Goal: Transaction & Acquisition: Purchase product/service

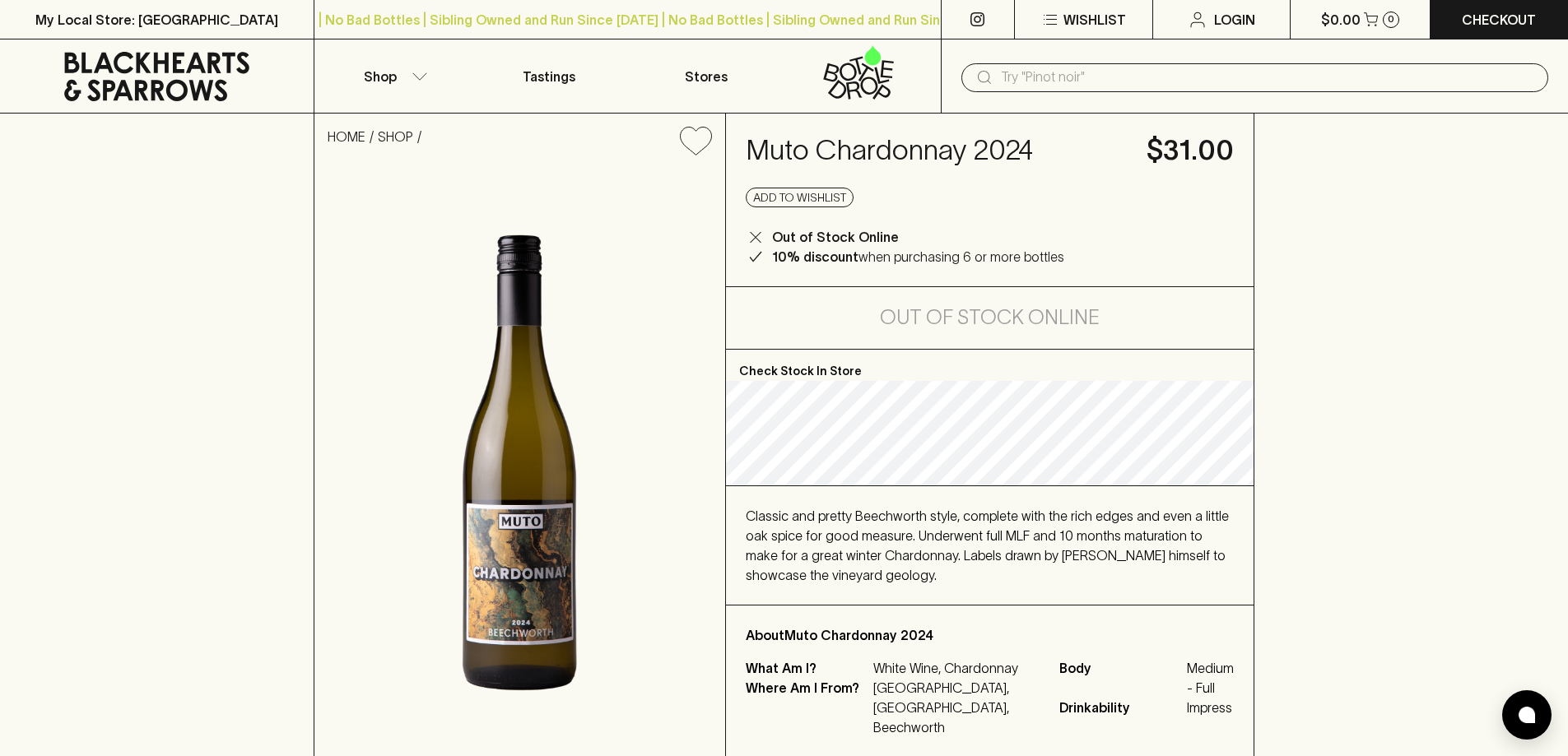
scroll to position [82, 0]
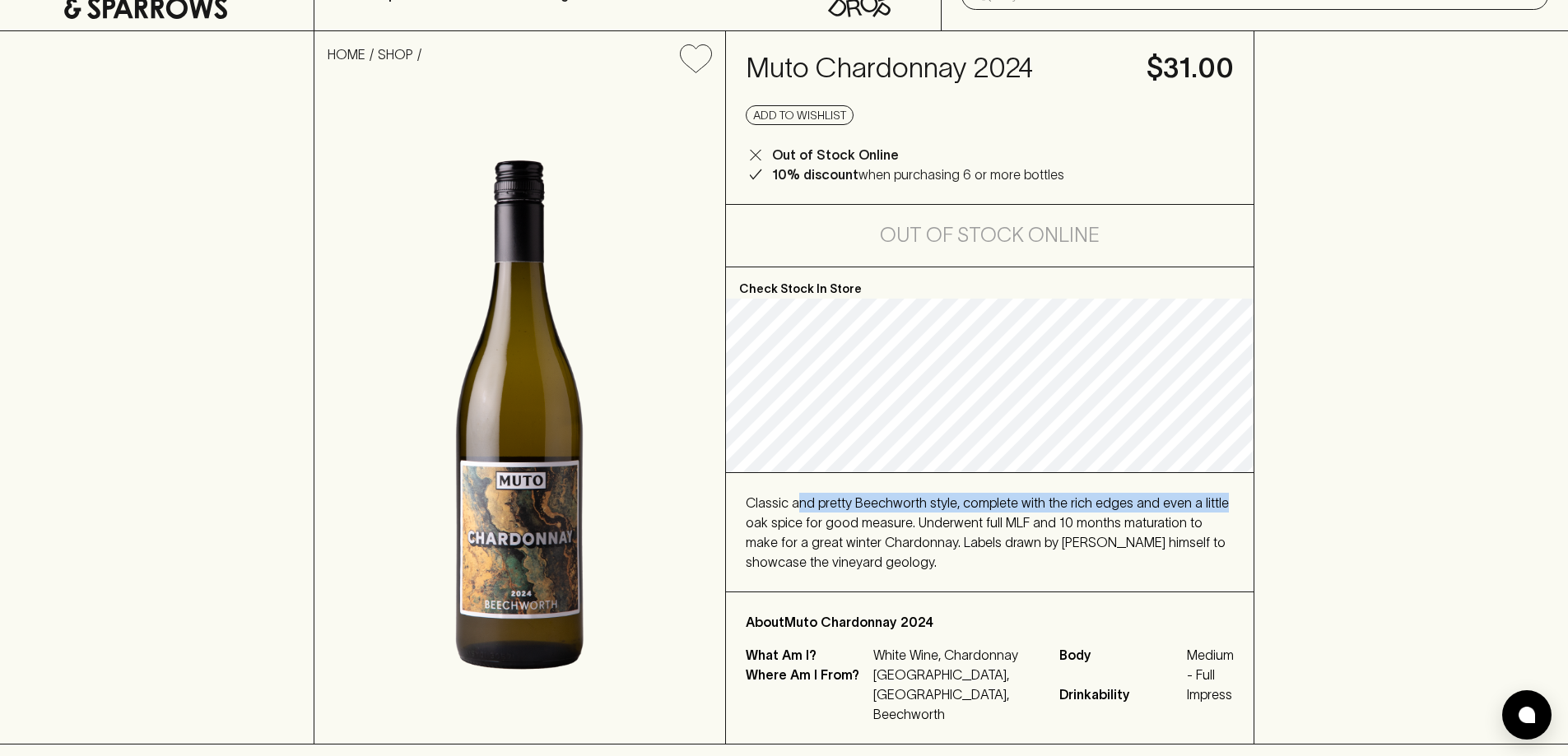
drag, startPoint x: 740, startPoint y: 513, endPoint x: 796, endPoint y: 512, distance: 56.0
click at [796, 512] on div "Classic and pretty Beechworth style, complete with the rich edges and even a li…" at bounding box center [990, 532] width 528 height 118
click at [882, 512] on div "Classic and pretty Beechworth style, complete with the rich edges and even a li…" at bounding box center [990, 532] width 488 height 79
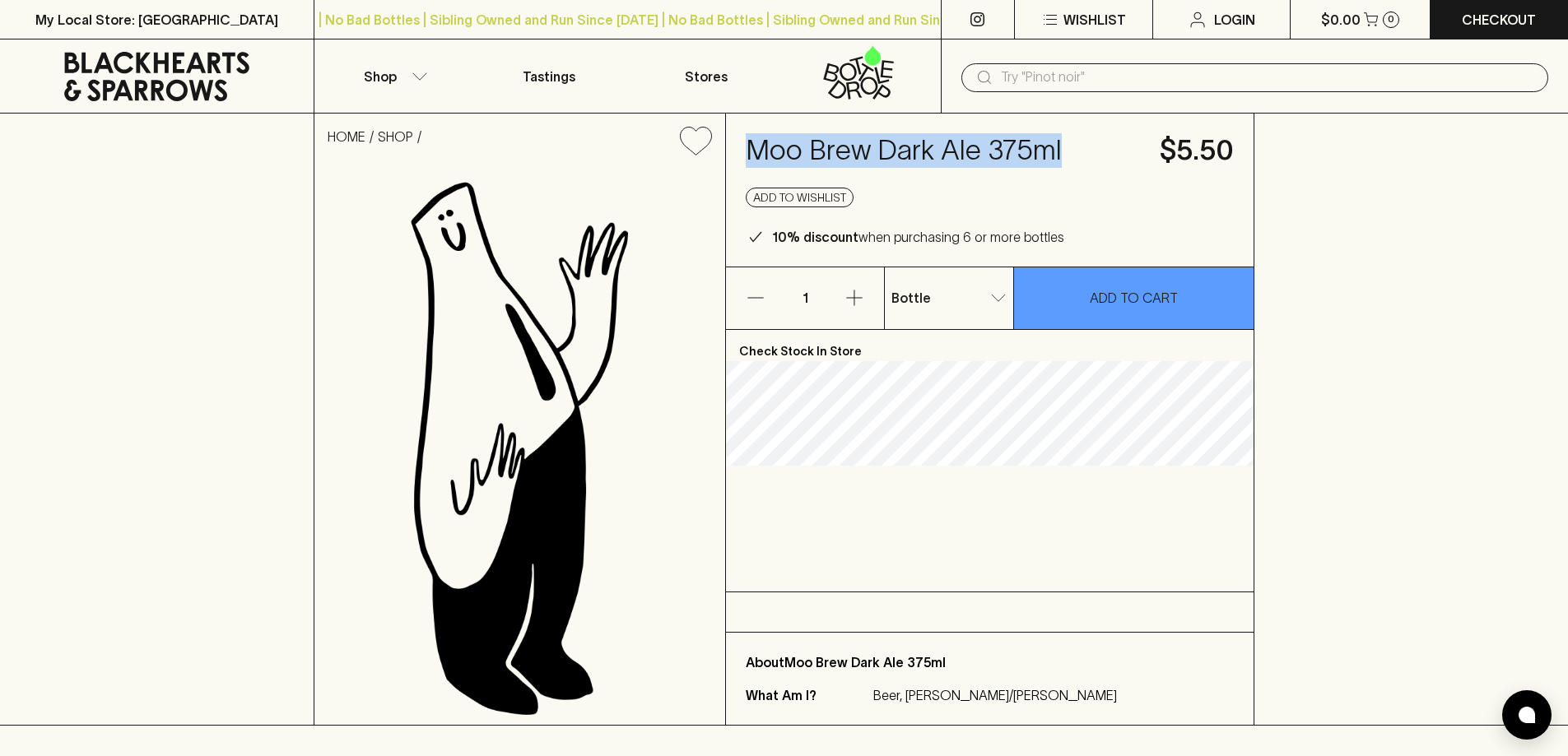
drag, startPoint x: 1077, startPoint y: 152, endPoint x: 742, endPoint y: 160, distance: 335.1
click at [742, 160] on div "Moo Brew Dark Ale 375ml $5.50 Add to wishlist 10% discount when purchasing 6 or…" at bounding box center [990, 190] width 528 height 153
copy h4 "Moo Brew Dark Ale 375ml"
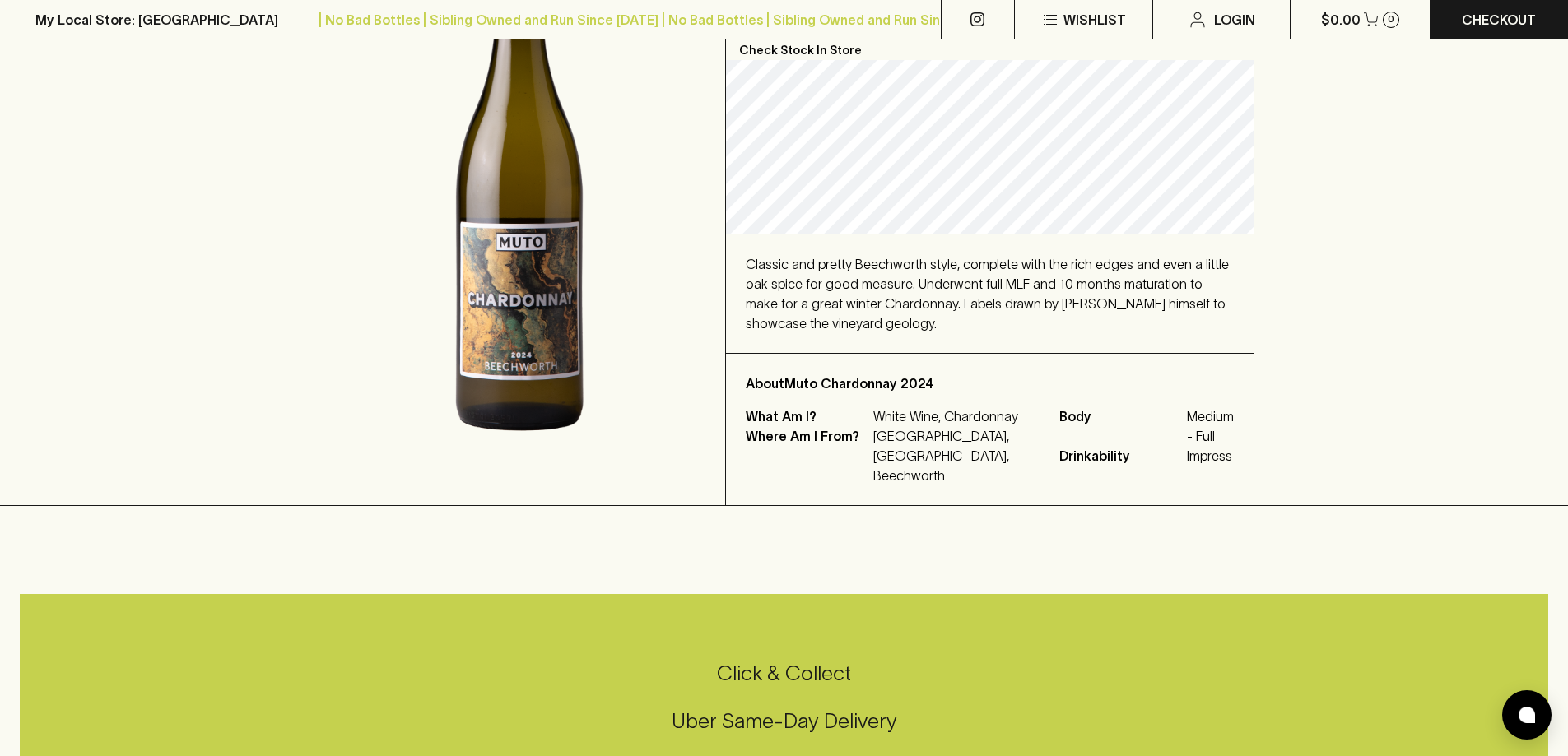
scroll to position [329, 0]
